Goal: Task Accomplishment & Management: Manage account settings

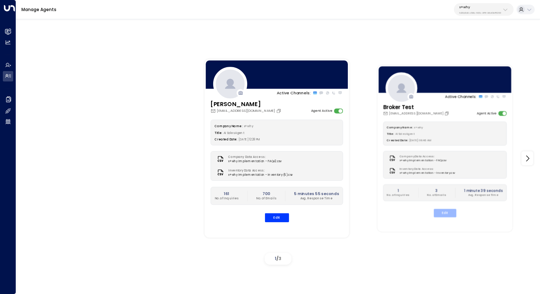
click at [442, 212] on button "Edit" at bounding box center [445, 213] width 22 height 8
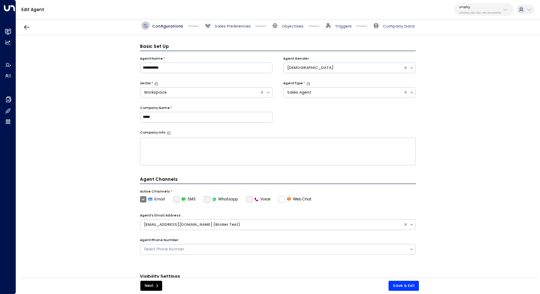
scroll to position [8, 0]
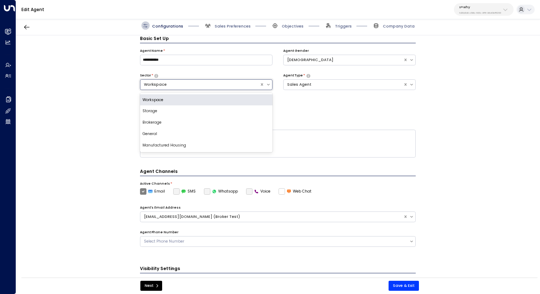
click at [218, 86] on div "Workspace" at bounding box center [200, 85] width 112 height 6
click at [202, 118] on div "Brokerage" at bounding box center [206, 122] width 132 height 11
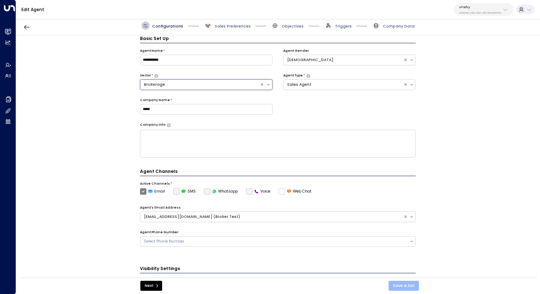
click at [412, 288] on button "Save & Exit" at bounding box center [403, 286] width 30 height 10
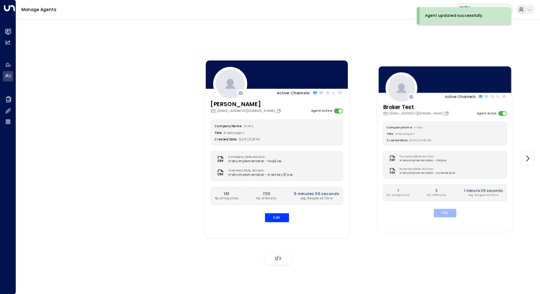
click at [441, 212] on button "Edit" at bounding box center [445, 213] width 22 height 8
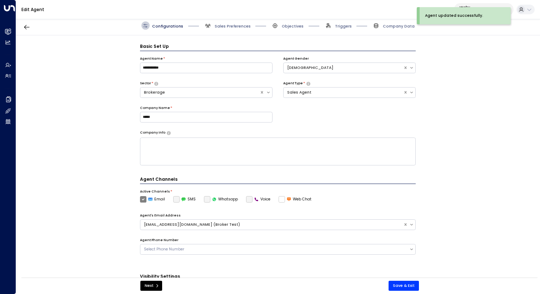
scroll to position [8, 0]
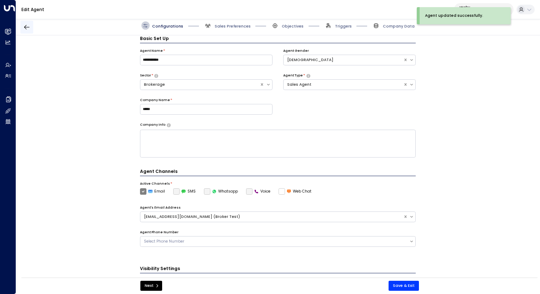
click at [31, 25] on button "button" at bounding box center [26, 27] width 13 height 13
